Goal: Task Accomplishment & Management: Use online tool/utility

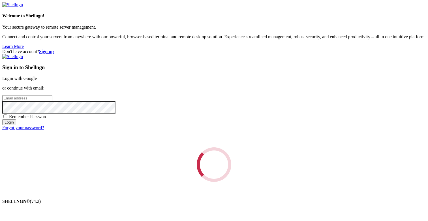
click at [222, 147] on div "Loading..." at bounding box center [214, 164] width 424 height 35
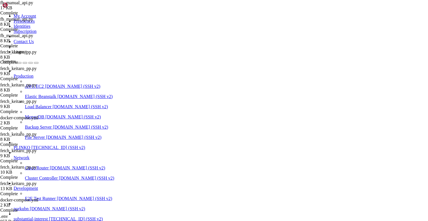
scroll to position [7771, 0]
